Goal: Find specific page/section: Find specific page/section

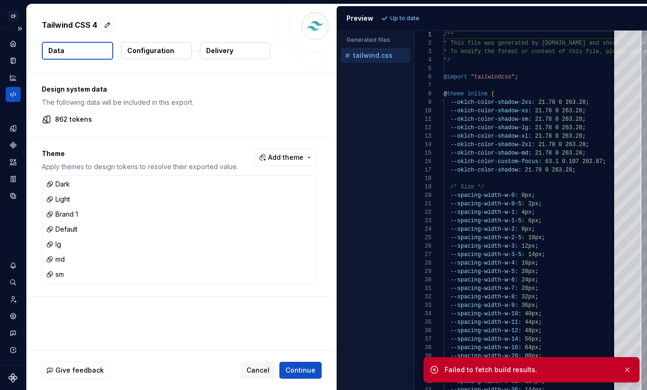
click at [13, 51] on div at bounding box center [13, 69] width 15 height 66
click at [13, 43] on icon "Home" at bounding box center [13, 43] width 6 height 6
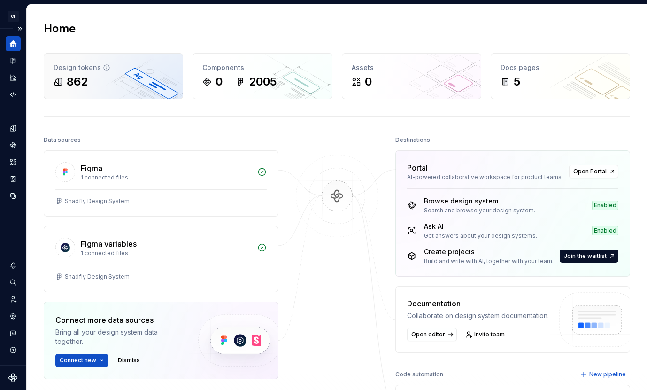
click at [76, 84] on div "862" at bounding box center [77, 81] width 21 height 15
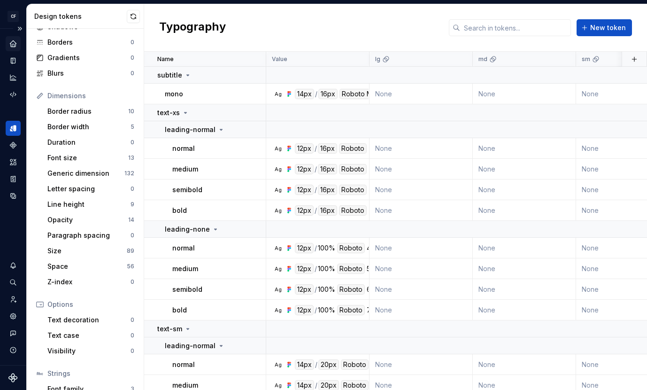
scroll to position [124, 0]
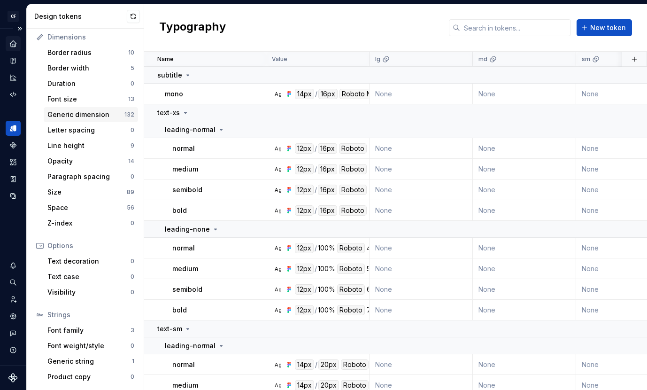
click at [88, 113] on div "Generic dimension" at bounding box center [85, 114] width 77 height 9
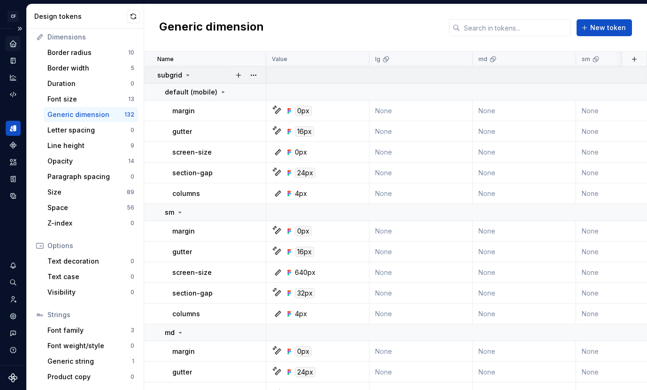
click at [184, 72] on icon at bounding box center [188, 75] width 8 height 8
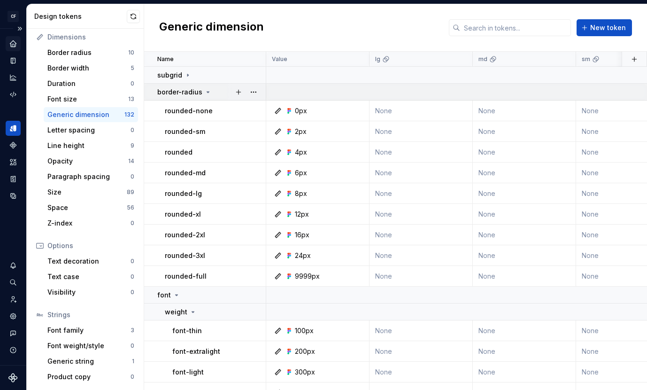
click at [206, 94] on icon at bounding box center [208, 92] width 8 height 8
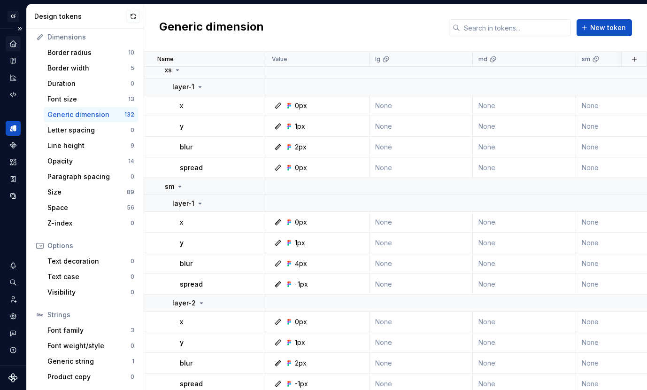
scroll to position [464, 0]
click at [72, 106] on div "Font size 13" at bounding box center [91, 99] width 94 height 15
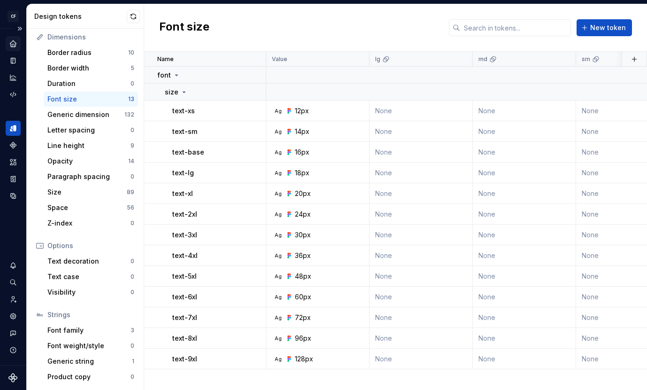
click at [70, 100] on div "Font size" at bounding box center [87, 98] width 81 height 9
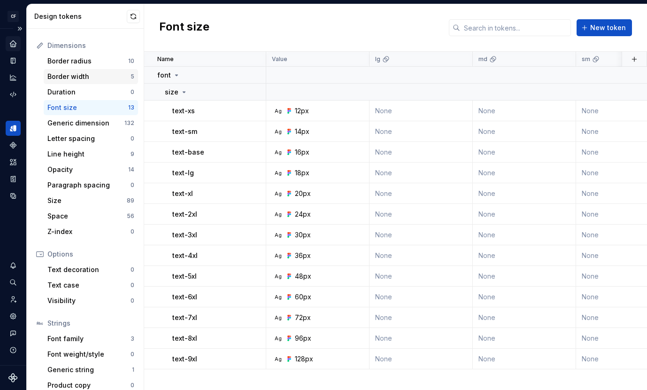
scroll to position [124, 0]
